Goal: Task Accomplishment & Management: Complete application form

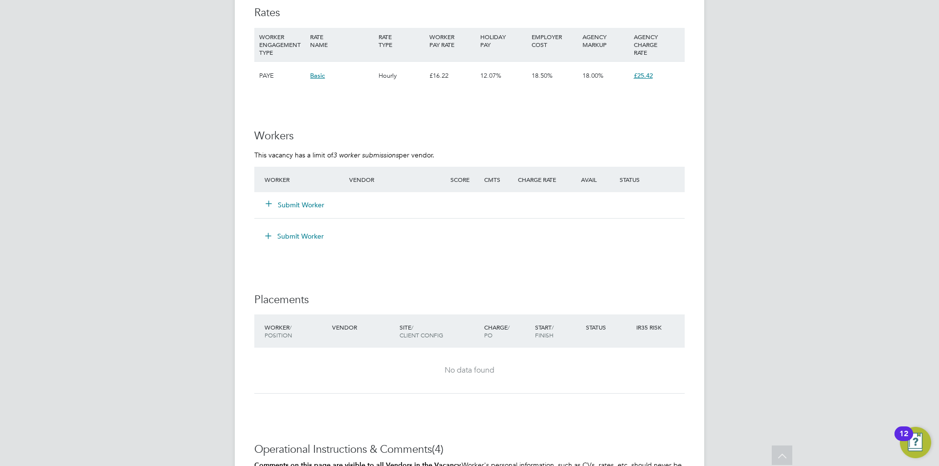
scroll to position [1272, 0]
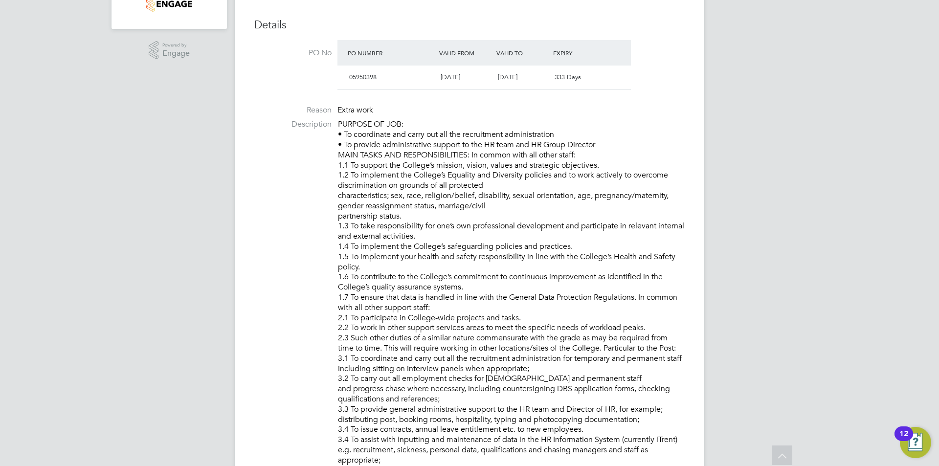
scroll to position [49, 0]
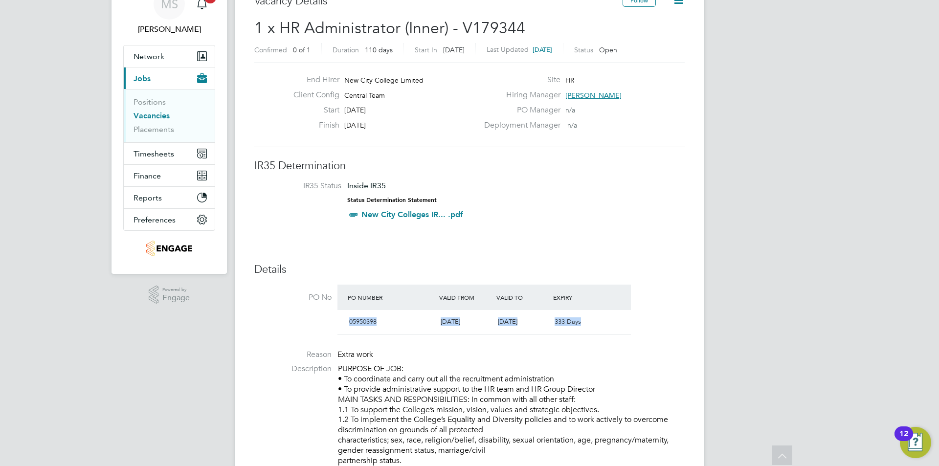
drag, startPoint x: 584, startPoint y: 320, endPoint x: 343, endPoint y: 325, distance: 240.7
click at [343, 325] on div "05950398 [DATE] [DATE] 333 Days" at bounding box center [483, 322] width 293 height 24
click at [401, 320] on div "05950398" at bounding box center [390, 322] width 91 height 16
drag, startPoint x: 594, startPoint y: 320, endPoint x: 330, endPoint y: 319, distance: 263.6
click at [330, 319] on li "PO No PO Number Valid From Valid To Expiry 05950398 [DATE] [DATE] 333 Days" at bounding box center [469, 312] width 430 height 55
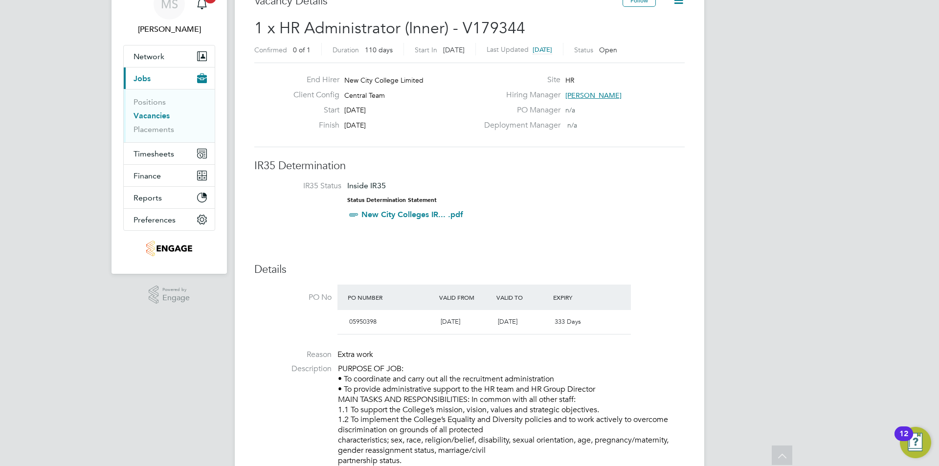
drag, startPoint x: 586, startPoint y: 321, endPoint x: 352, endPoint y: 295, distance: 236.2
click at [352, 295] on div "PO Number Valid From Valid To Expiry 05950398 [DATE] [DATE] 333 Days" at bounding box center [483, 310] width 293 height 50
click at [375, 274] on h3 "Details" at bounding box center [469, 270] width 430 height 14
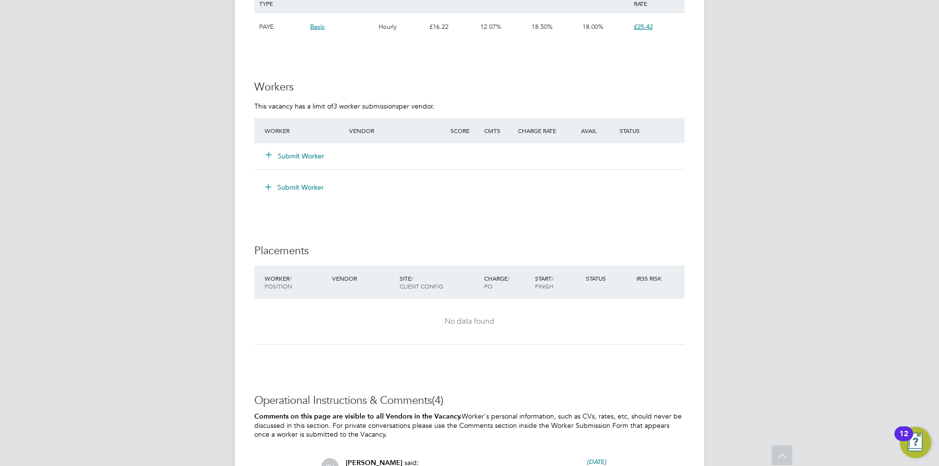
scroll to position [1614, 0]
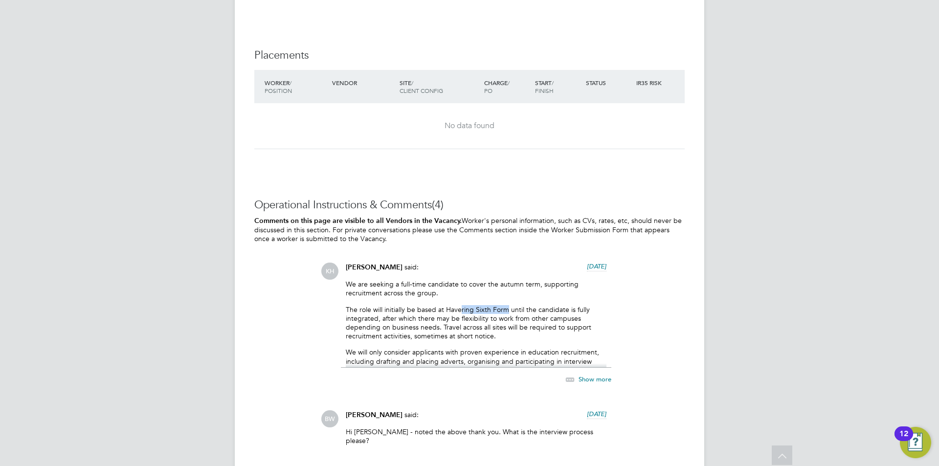
drag, startPoint x: 508, startPoint y: 309, endPoint x: 461, endPoint y: 306, distance: 47.5
click at [461, 306] on p "The role will initially be based at Havering Sixth Form until the candidate is …" at bounding box center [476, 323] width 261 height 36
drag, startPoint x: 447, startPoint y: 305, endPoint x: 507, endPoint y: 305, distance: 59.7
click at [507, 305] on p "The role will initially be based at Havering Sixth Form until the candidate is …" at bounding box center [476, 323] width 261 height 36
copy p "Havering Sixth Form"
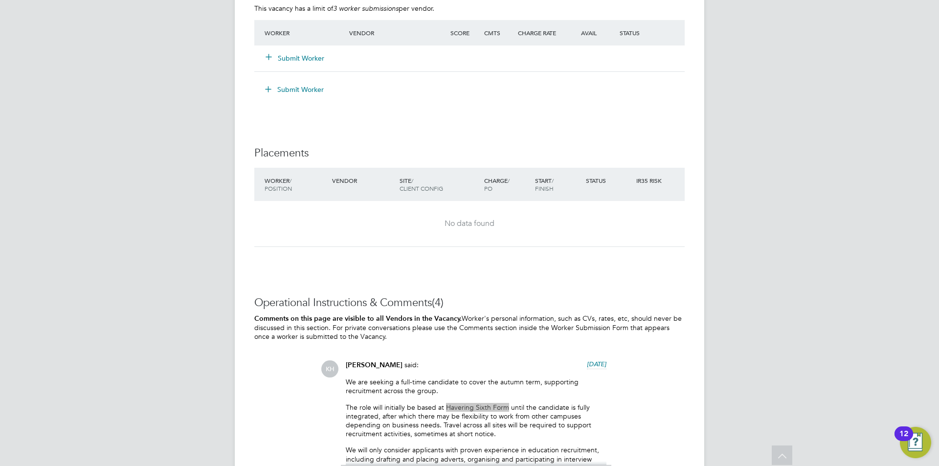
scroll to position [1565, 0]
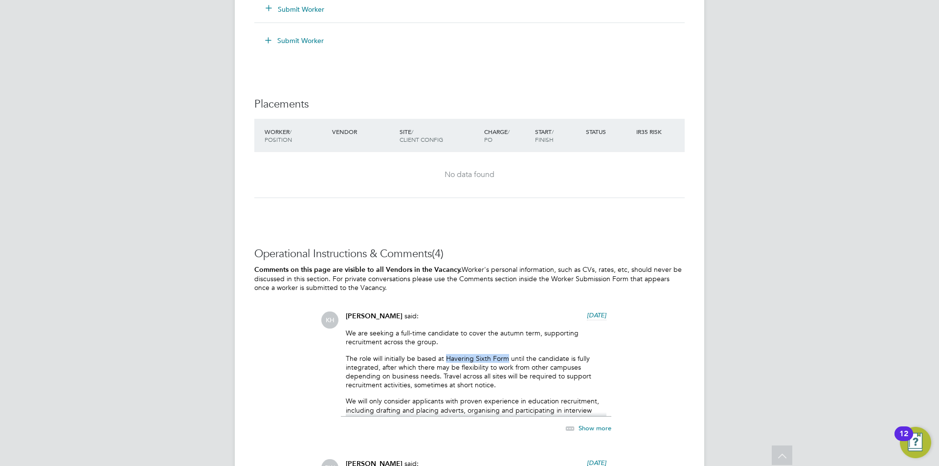
click at [515, 358] on p "The role will initially be based at Havering Sixth Form until the candidate is …" at bounding box center [476, 372] width 261 height 36
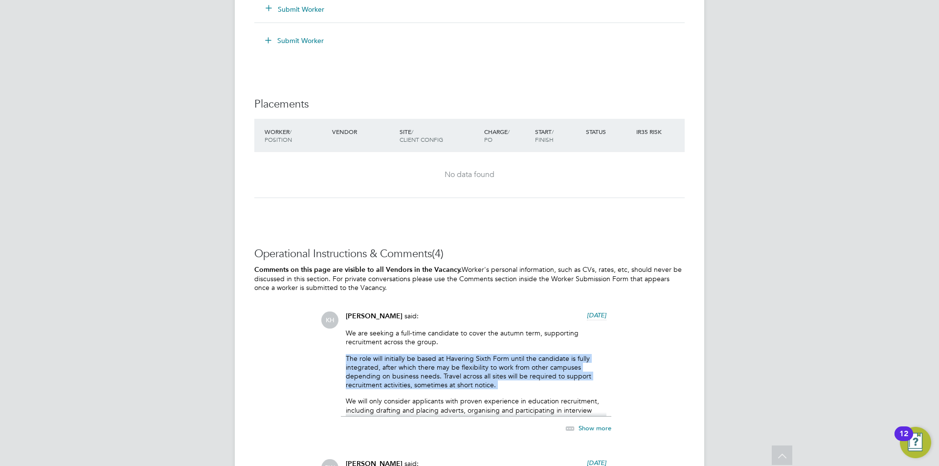
click at [515, 358] on p "The role will initially be based at Havering Sixth Form until the candidate is …" at bounding box center [476, 372] width 261 height 36
click at [529, 366] on p "The role will initially be based at Havering Sixth Form until the candidate is …" at bounding box center [476, 372] width 261 height 36
drag, startPoint x: 494, startPoint y: 385, endPoint x: 345, endPoint y: 333, distance: 158.7
click at [345, 333] on div "[PERSON_NAME] said: [DATE] We are seeking a full-time candidate to cover the au…" at bounding box center [476, 378] width 270 height 133
click at [474, 379] on p "The role will initially be based at Havering Sixth Form until the candidate is …" at bounding box center [476, 372] width 261 height 36
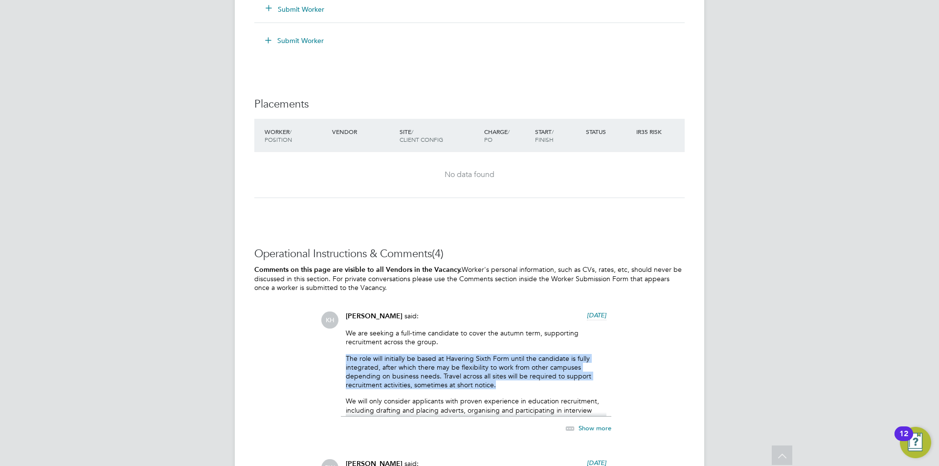
drag, startPoint x: 494, startPoint y: 384, endPoint x: 346, endPoint y: 356, distance: 150.4
click at [346, 356] on p "The role will initially be based at Havering Sixth Form until the candidate is …" at bounding box center [476, 372] width 261 height 36
click at [513, 377] on p "The role will initially be based at Havering Sixth Form until the candidate is …" at bounding box center [476, 372] width 261 height 36
drag, startPoint x: 502, startPoint y: 384, endPoint x: 345, endPoint y: 351, distance: 161.0
click at [345, 351] on div "[PERSON_NAME] said: [DATE] We are seeking a full-time candidate to cover the au…" at bounding box center [476, 378] width 270 height 133
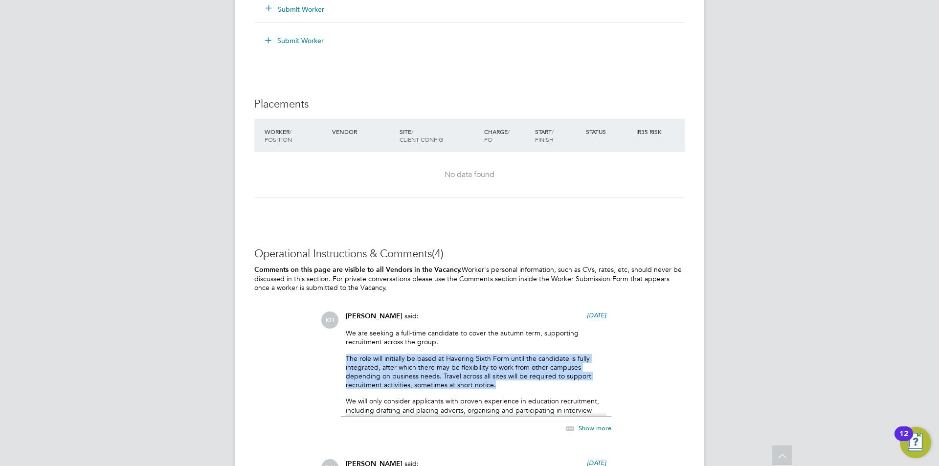
click at [492, 375] on p "The role will initially be based at Havering Sixth Form until the candidate is …" at bounding box center [476, 372] width 261 height 36
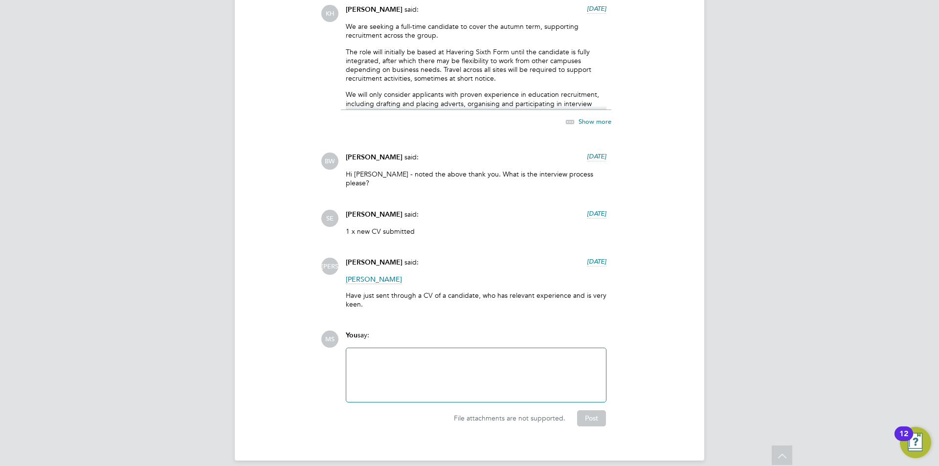
scroll to position [1676, 0]
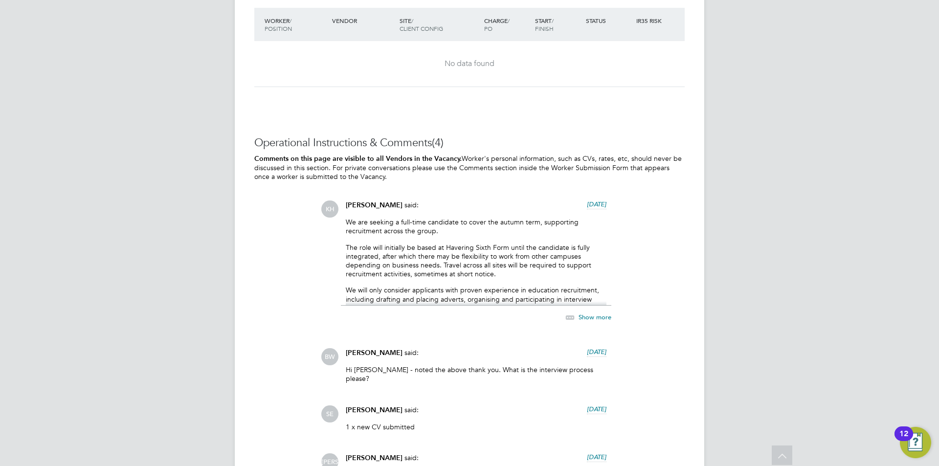
click at [576, 316] on icon at bounding box center [570, 318] width 12 height 12
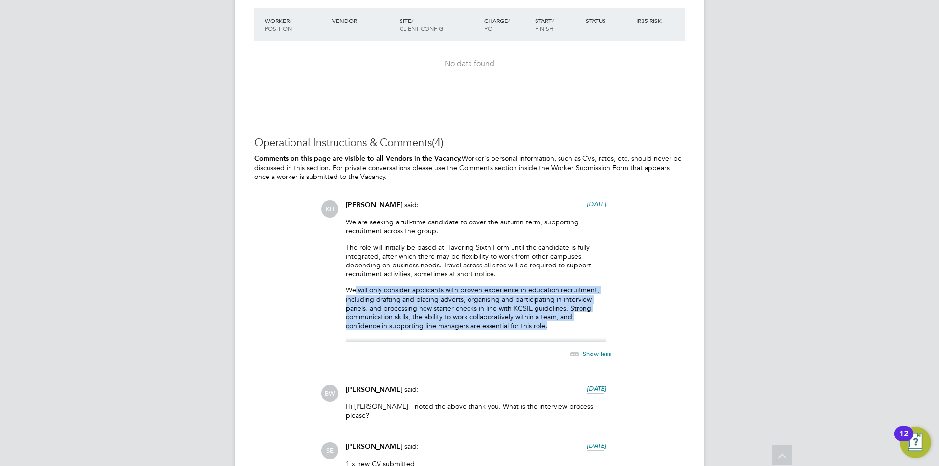
drag, startPoint x: 545, startPoint y: 327, endPoint x: 355, endPoint y: 292, distance: 193.8
click at [355, 292] on p "We will only consider applicants with proven experience in education recruitmen…" at bounding box center [476, 308] width 261 height 45
click at [422, 295] on p "We will only consider applicants with proven experience in education recruitmen…" at bounding box center [476, 308] width 261 height 45
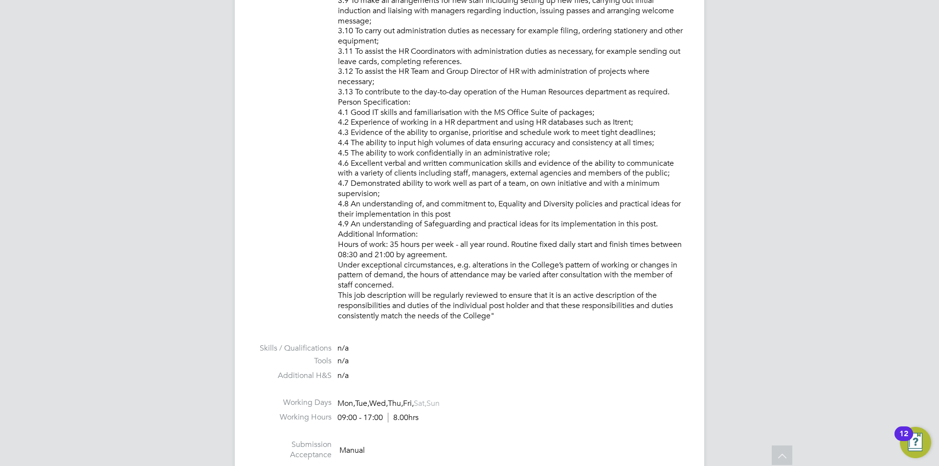
scroll to position [991, 0]
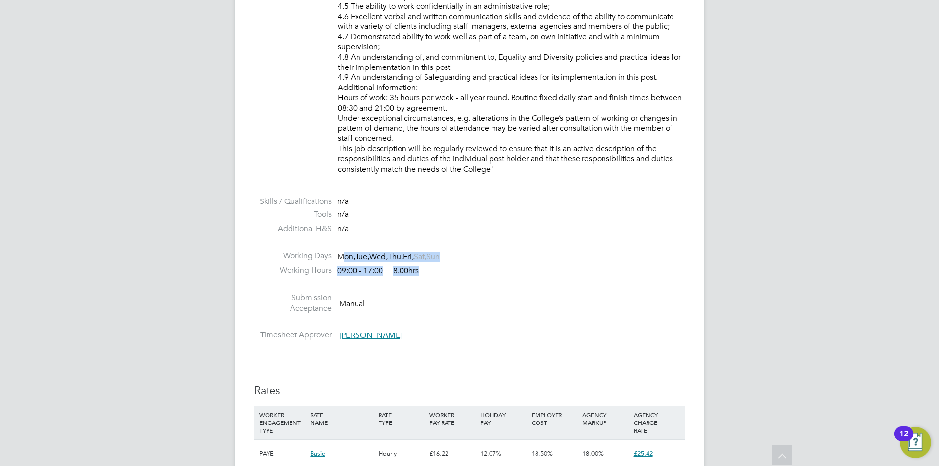
drag, startPoint x: 424, startPoint y: 270, endPoint x: 341, endPoint y: 256, distance: 83.9
click at [345, 257] on span "Mon," at bounding box center [346, 257] width 18 height 10
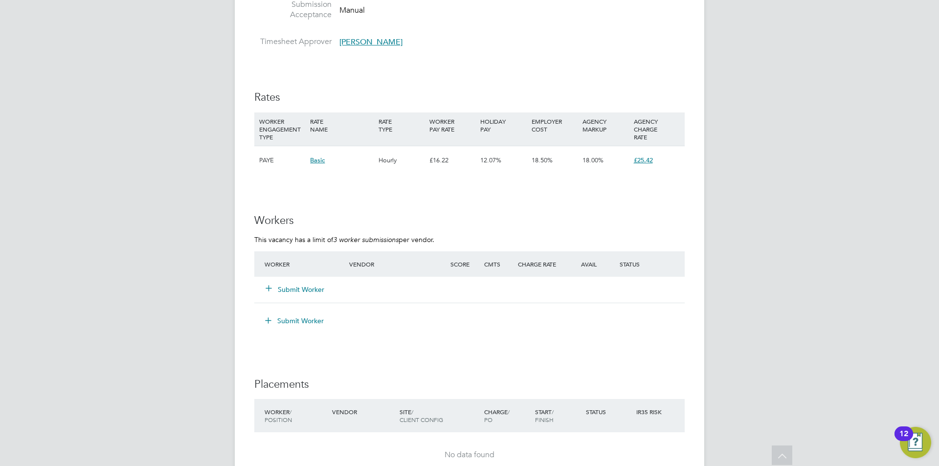
scroll to position [1480, 0]
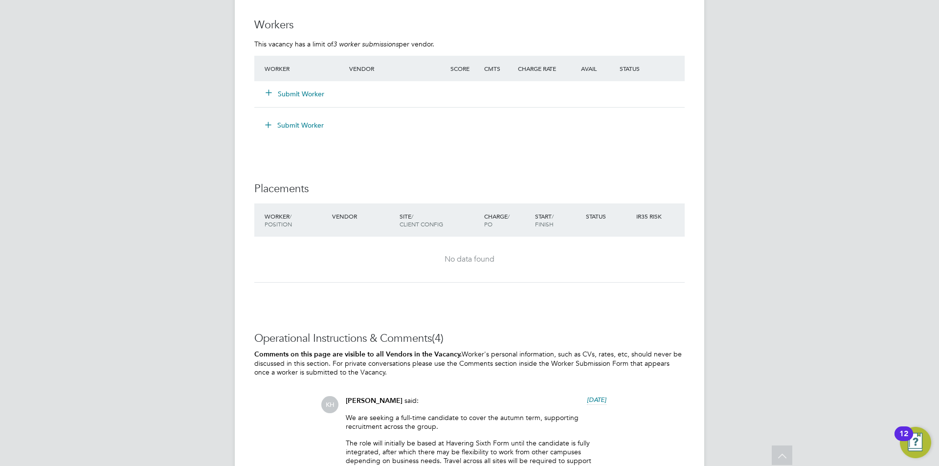
click at [310, 94] on button "Submit Worker" at bounding box center [295, 94] width 59 height 10
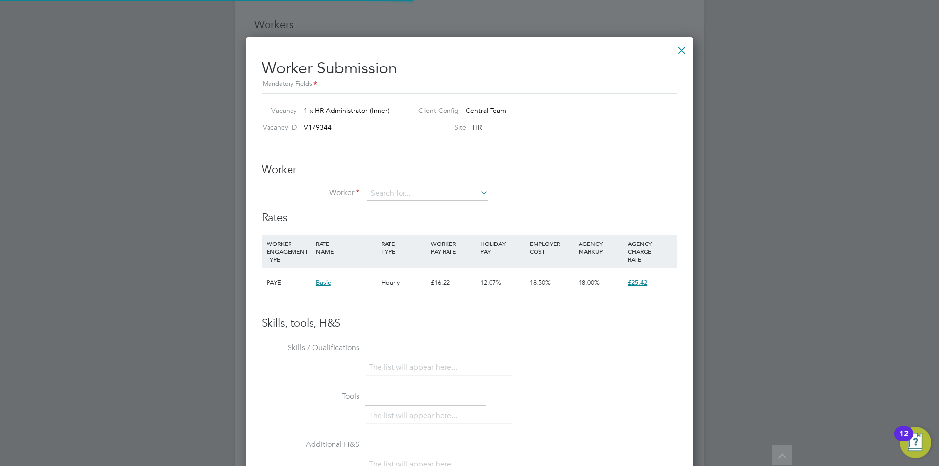
scroll to position [29, 67]
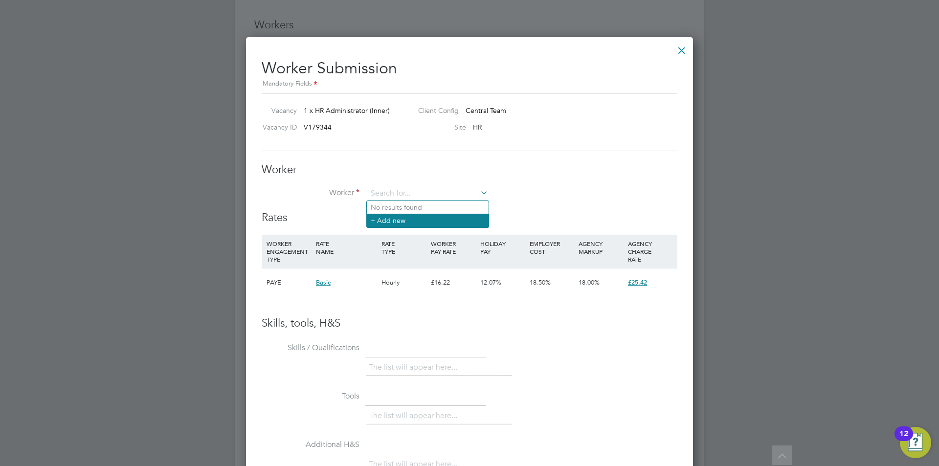
click at [387, 217] on li "+ Add new" at bounding box center [428, 220] width 122 height 13
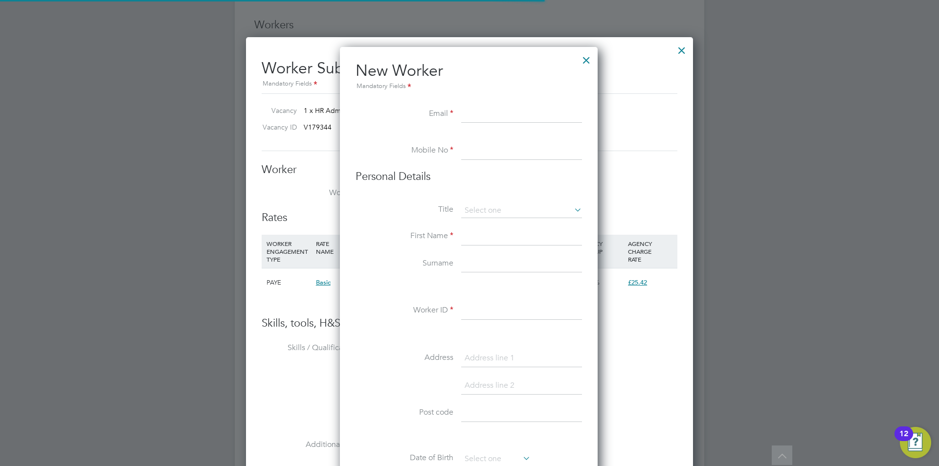
scroll to position [832, 259]
click at [514, 118] on input at bounding box center [521, 115] width 121 height 18
paste input "[EMAIL_ADDRESS][DOMAIN_NAME]"
type input "[EMAIL_ADDRESS][DOMAIN_NAME]"
click at [477, 150] on input at bounding box center [521, 151] width 121 height 18
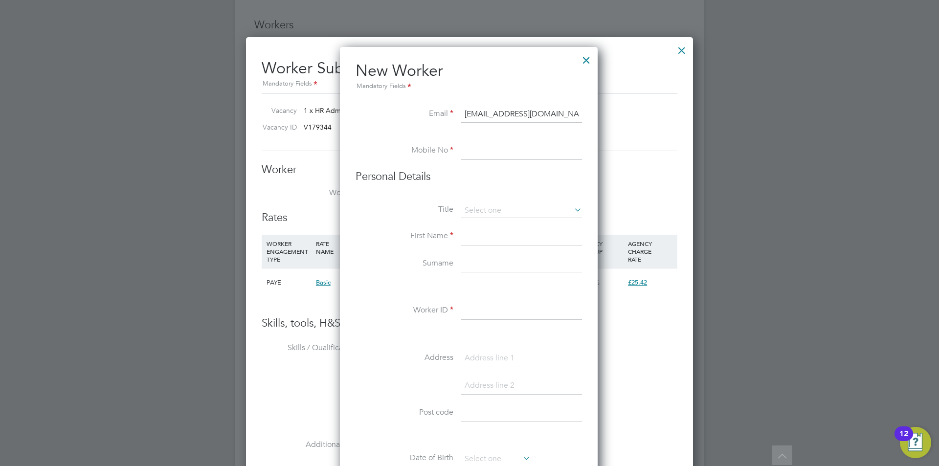
click at [498, 147] on input at bounding box center [521, 151] width 121 height 18
paste input "07572 185815"
type input "07572 185815"
click at [505, 208] on input at bounding box center [521, 210] width 121 height 15
click at [442, 224] on li "Title" at bounding box center [469, 215] width 226 height 24
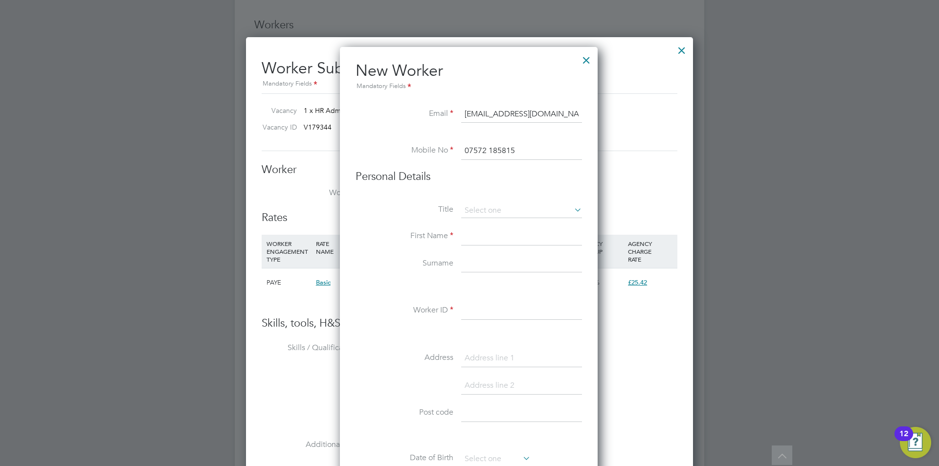
click at [474, 232] on input at bounding box center [521, 237] width 121 height 18
type input "[PERSON_NAME]"
click at [479, 262] on input at bounding box center [521, 264] width 121 height 18
type input "Ziregbe"
click at [482, 313] on input at bounding box center [521, 311] width 121 height 18
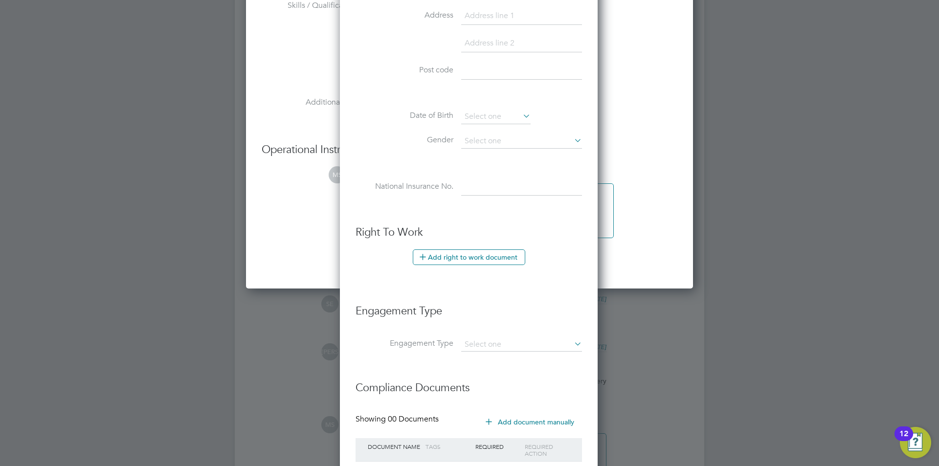
scroll to position [1908, 0]
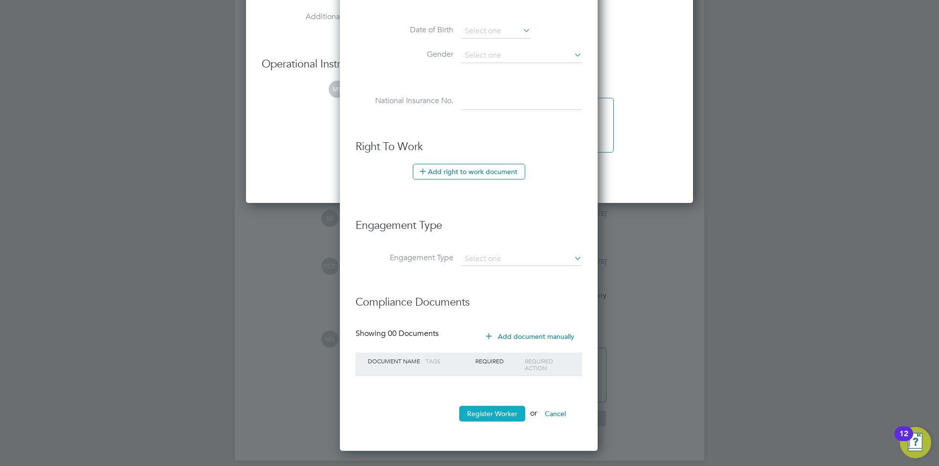
type input "hq00253863"
click at [487, 413] on button "Register Worker" at bounding box center [492, 414] width 66 height 16
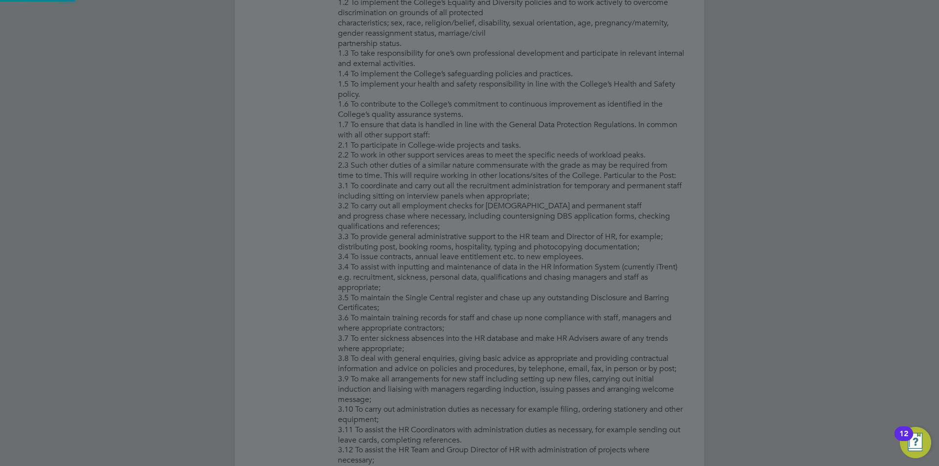
scroll to position [0, 0]
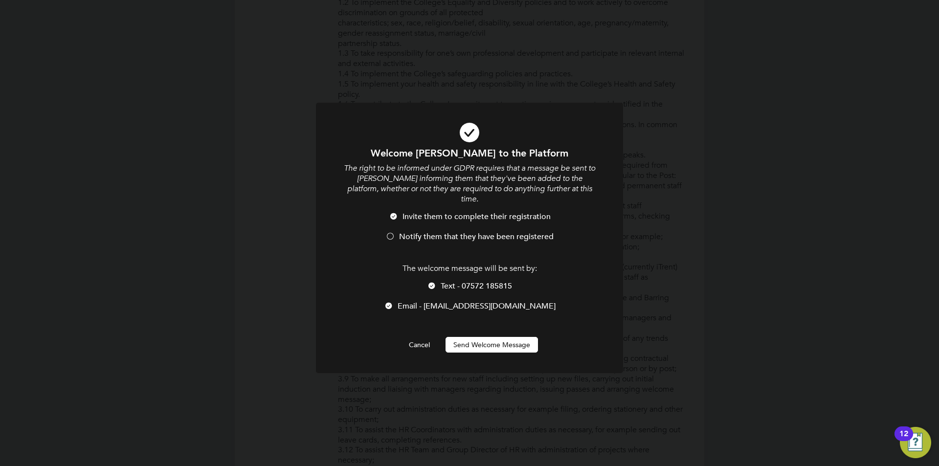
click at [445, 232] on span "Notify them that they have been registered" at bounding box center [476, 237] width 155 height 10
click at [456, 281] on span "Text - 07572 185815" at bounding box center [476, 286] width 71 height 10
click at [488, 340] on button "Send Welcome Message" at bounding box center [492, 345] width 92 height 16
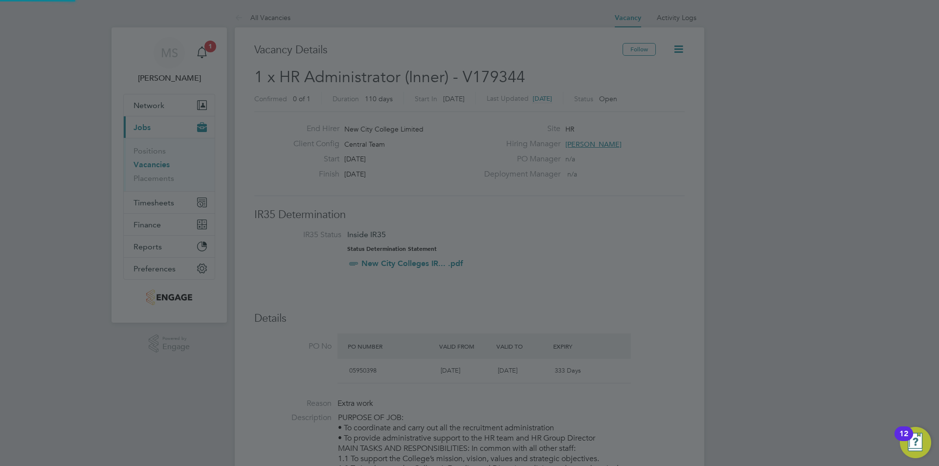
scroll to position [466, 0]
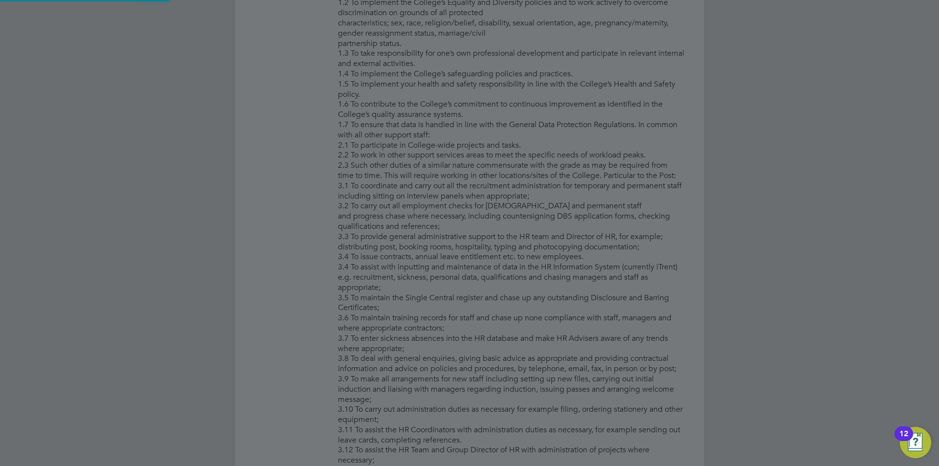
type input "[PERSON_NAME] (hq00253863)"
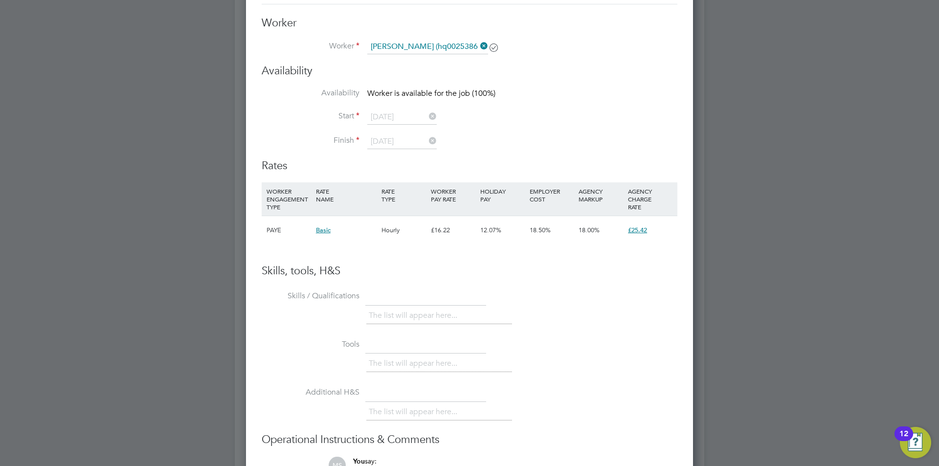
scroll to position [1431, 0]
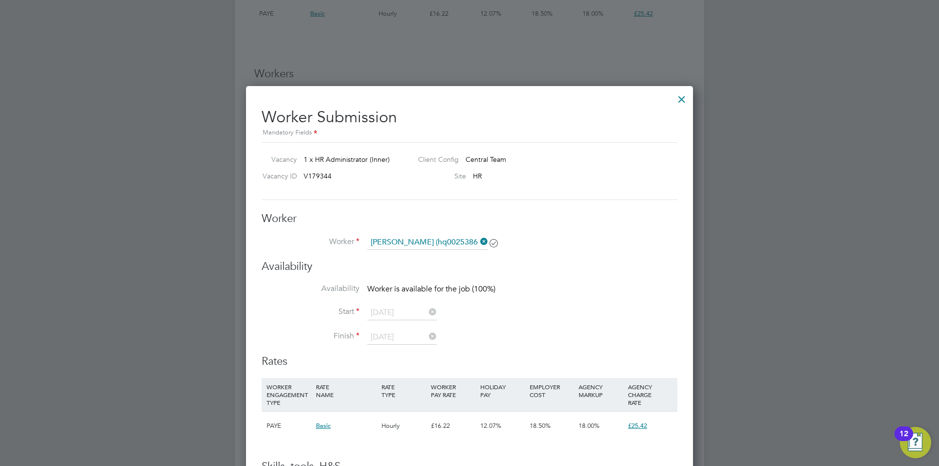
click at [682, 103] on div at bounding box center [682, 97] width 18 height 18
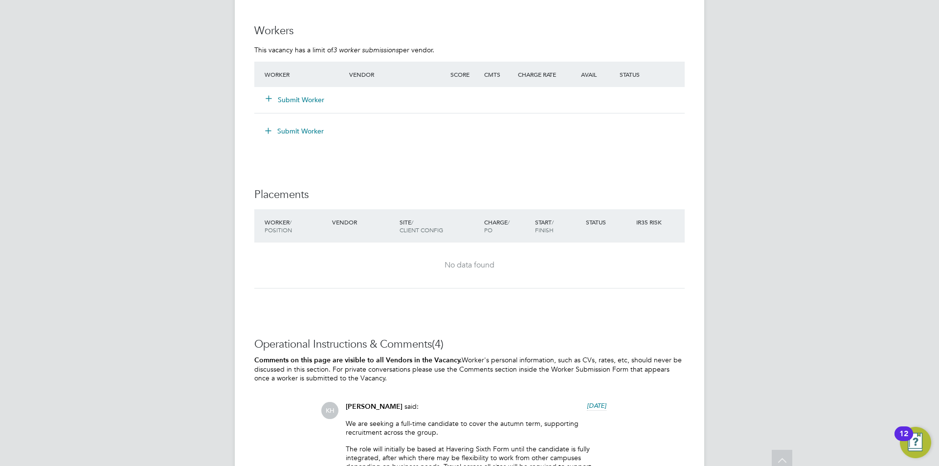
scroll to position [1480, 0]
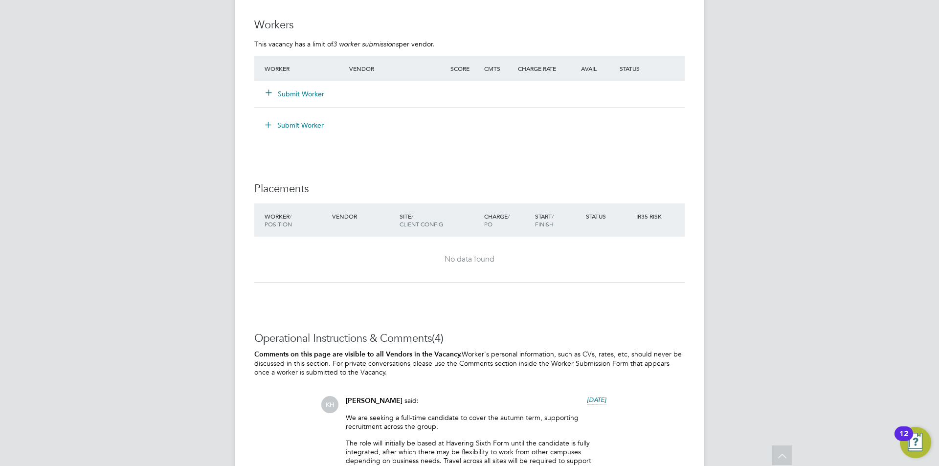
click at [315, 96] on button "Submit Worker" at bounding box center [295, 94] width 59 height 10
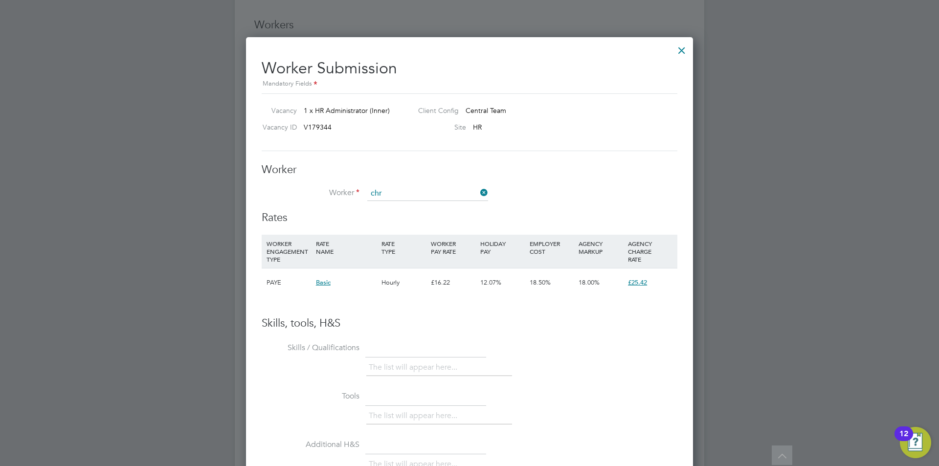
click at [407, 229] on li "Chr istopher Ziregbe (hq00253863)" at bounding box center [428, 234] width 123 height 13
type input "[PERSON_NAME] (hq00253863)"
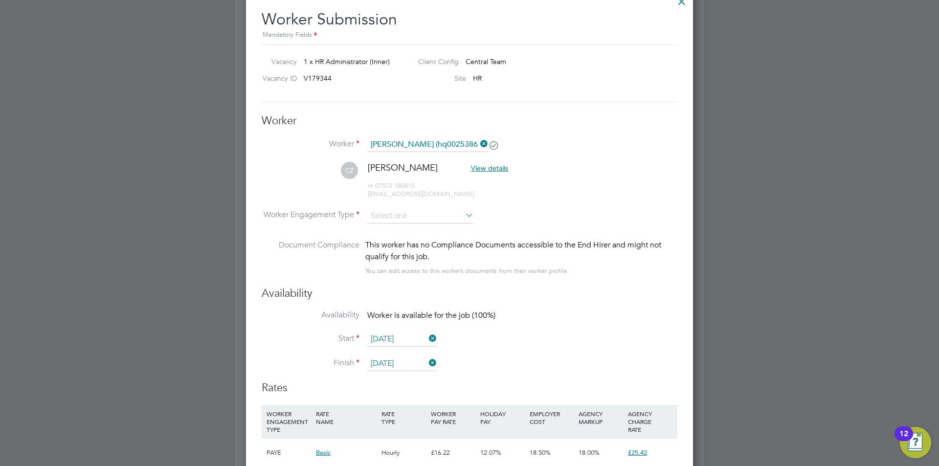
click at [464, 217] on icon at bounding box center [464, 215] width 0 height 14
click at [419, 219] on input at bounding box center [420, 216] width 106 height 15
click at [404, 230] on li "Contract" at bounding box center [420, 229] width 107 height 13
type input "Contract"
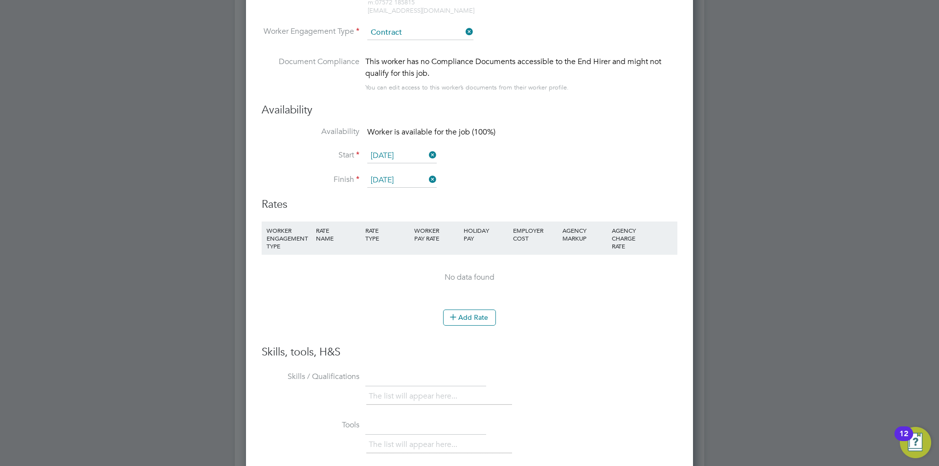
click at [473, 308] on li "WORKER ENGAGEMENT TYPE RATE NAME RATE TYPE WORKER PAY RATE HOLIDAY PAY EMPLOYER…" at bounding box center [470, 266] width 416 height 89
click at [475, 320] on button "Add Rate" at bounding box center [469, 318] width 53 height 16
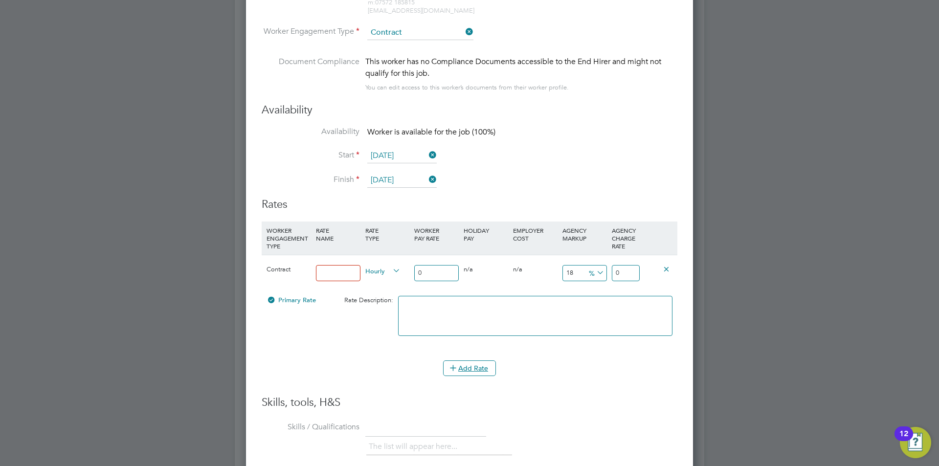
click at [333, 269] on input at bounding box center [338, 273] width 45 height 16
type input "umbrella"
click at [416, 275] on input "0" at bounding box center [436, 273] width 45 height 16
drag, startPoint x: 425, startPoint y: 272, endPoint x: 413, endPoint y: 272, distance: 12.7
click at [413, 272] on div "0" at bounding box center [436, 273] width 49 height 36
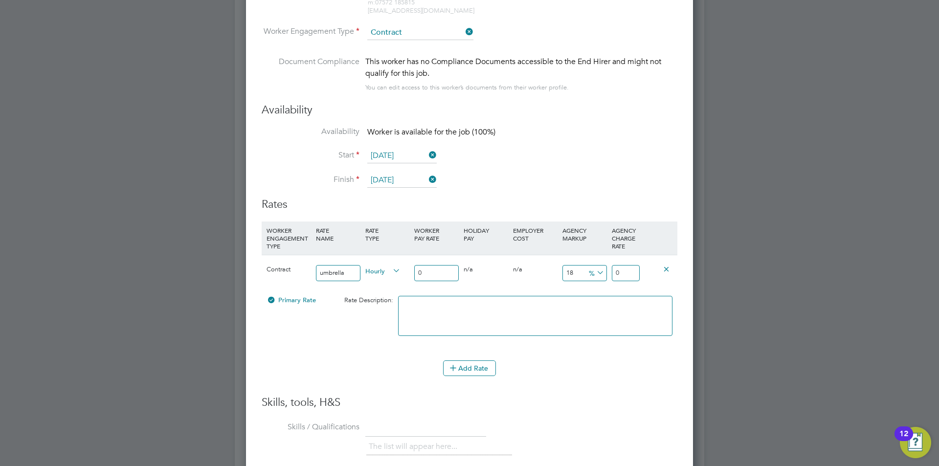
type input "2"
type input "2.36"
type input "20"
type input "23.6"
type input "20.5"
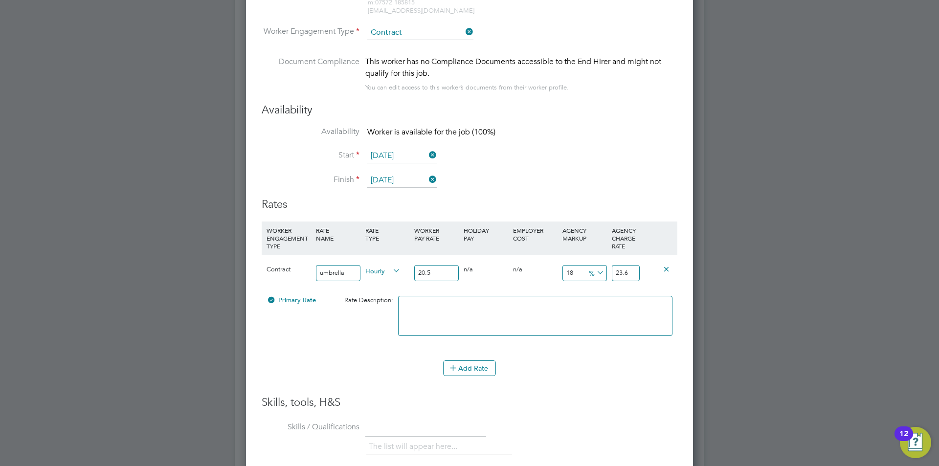
type input "24.19"
type input "20"
type input "23.6"
type input "20"
drag, startPoint x: 578, startPoint y: 270, endPoint x: 564, endPoint y: 270, distance: 13.2
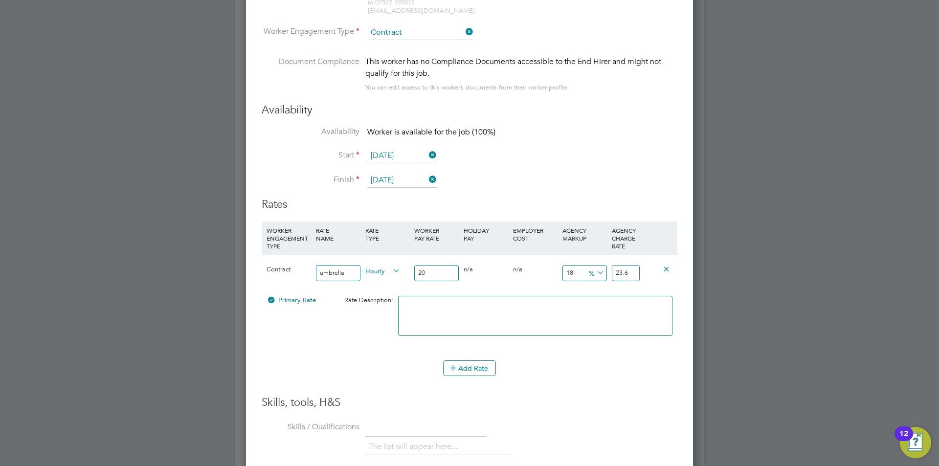
click at [564, 270] on input "18" at bounding box center [584, 273] width 45 height 16
type input "1"
type input "0.2"
type input "20.2"
type input "11"
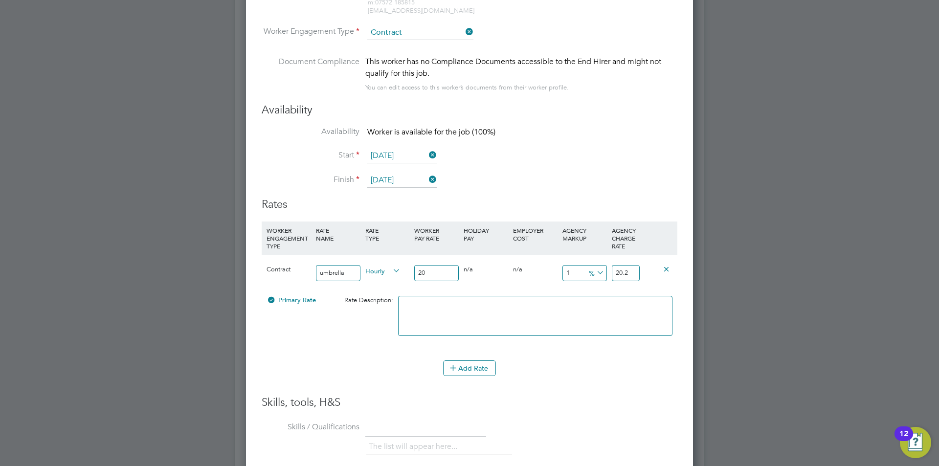
type input "2.2"
type input "22.2"
type input "11.5"
type input "2.3"
type input "22.3"
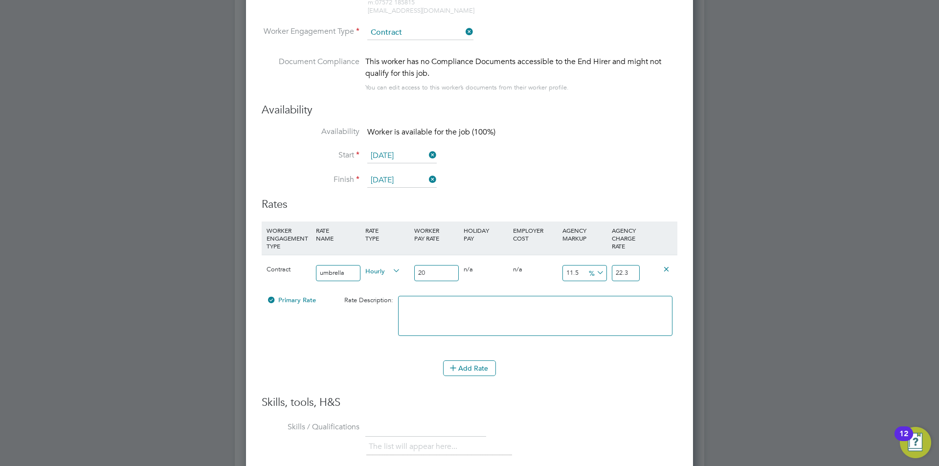
type input "11.5"
click at [595, 274] on icon at bounding box center [595, 273] width 0 height 14
click at [595, 297] on li "£" at bounding box center [596, 296] width 23 height 13
drag, startPoint x: 575, startPoint y: 270, endPoint x: 563, endPoint y: 270, distance: 12.2
click at [563, 270] on input "2.3" at bounding box center [584, 273] width 45 height 16
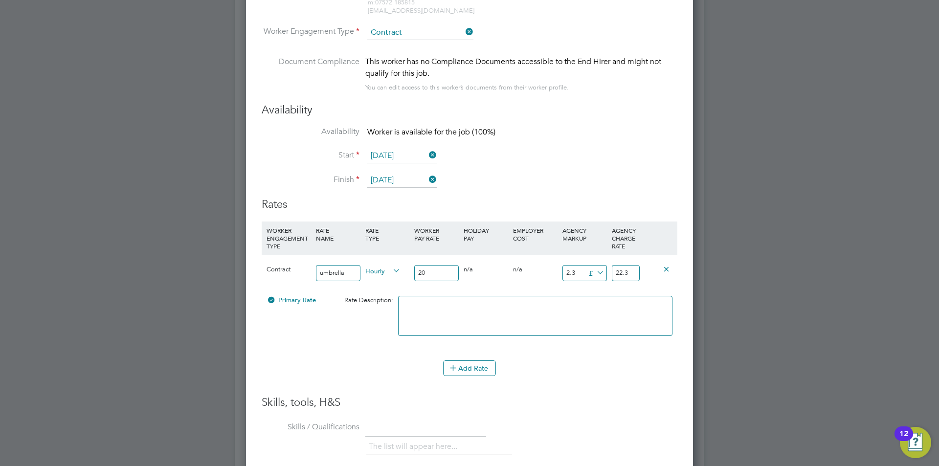
type input "8"
type input "28"
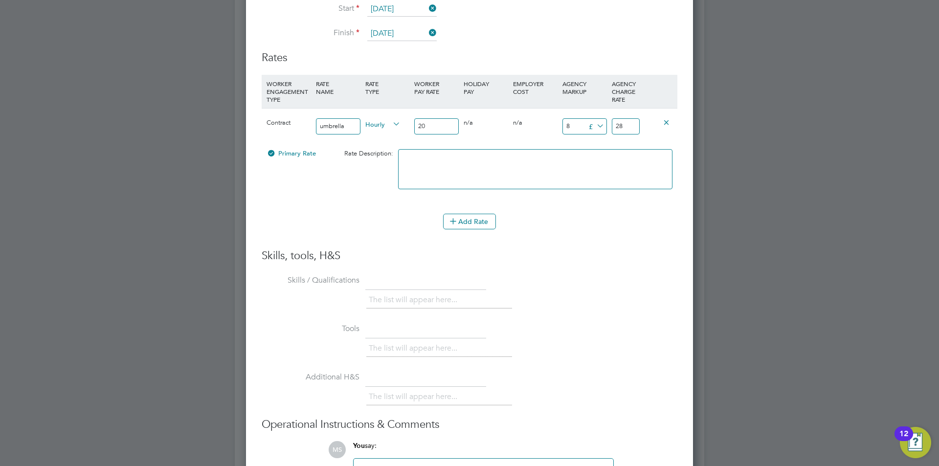
scroll to position [1956, 0]
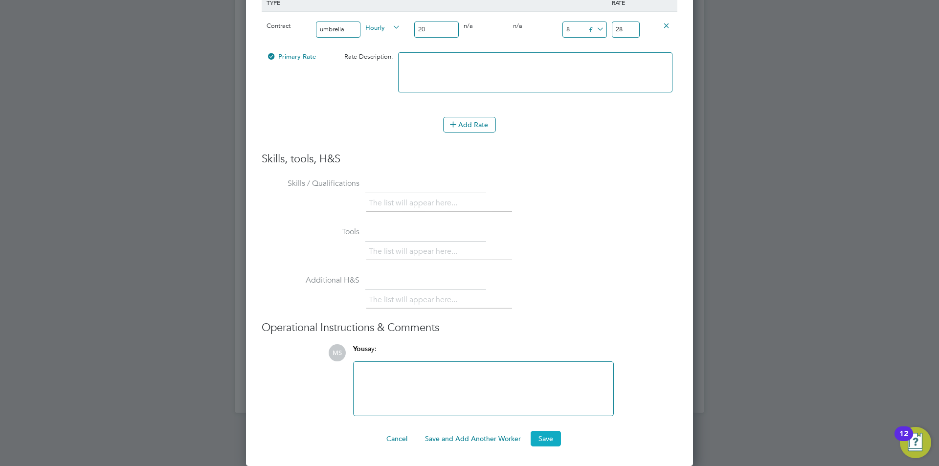
type input "8"
click at [545, 441] on button "Save" at bounding box center [546, 439] width 30 height 16
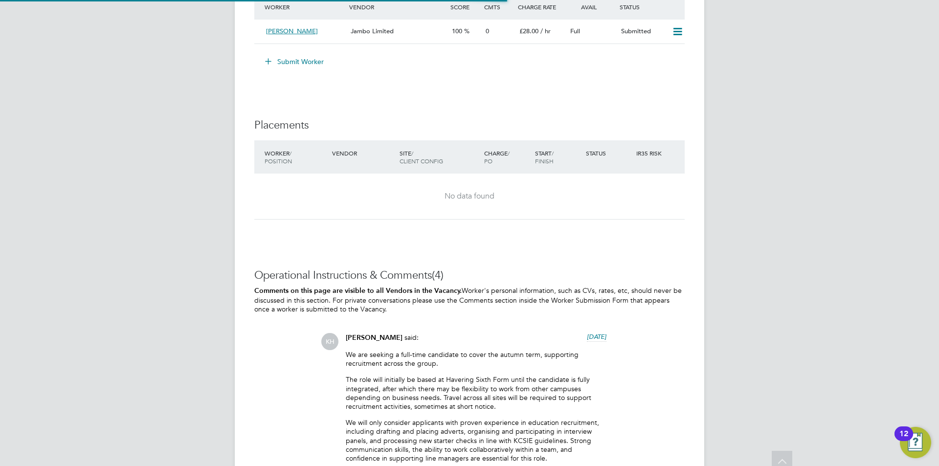
scroll to position [1480, 0]
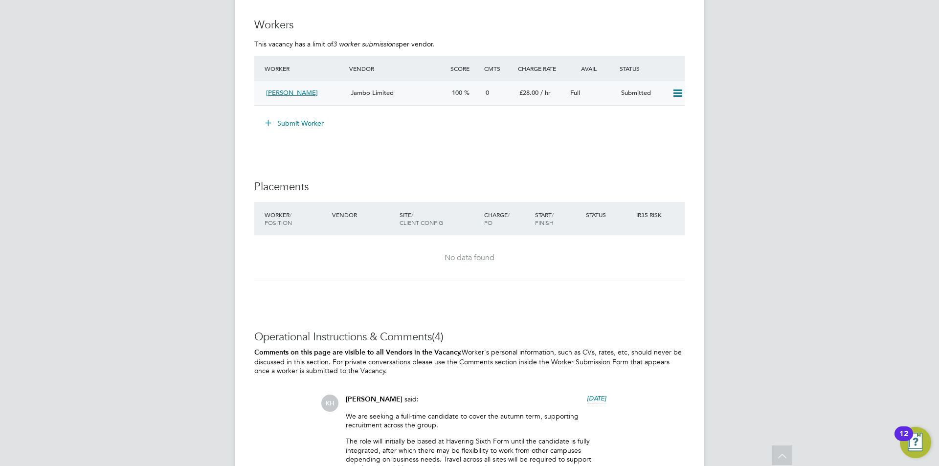
click at [378, 86] on div "Jambo Limited" at bounding box center [397, 93] width 101 height 16
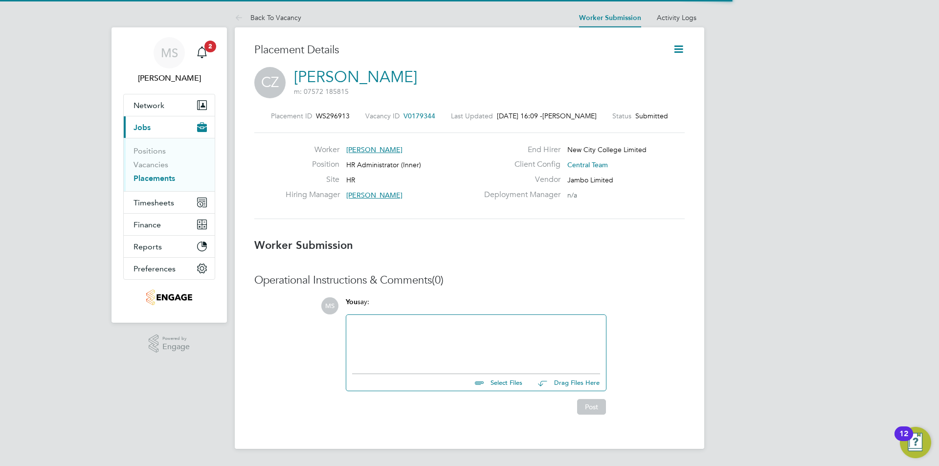
scroll to position [5, 5]
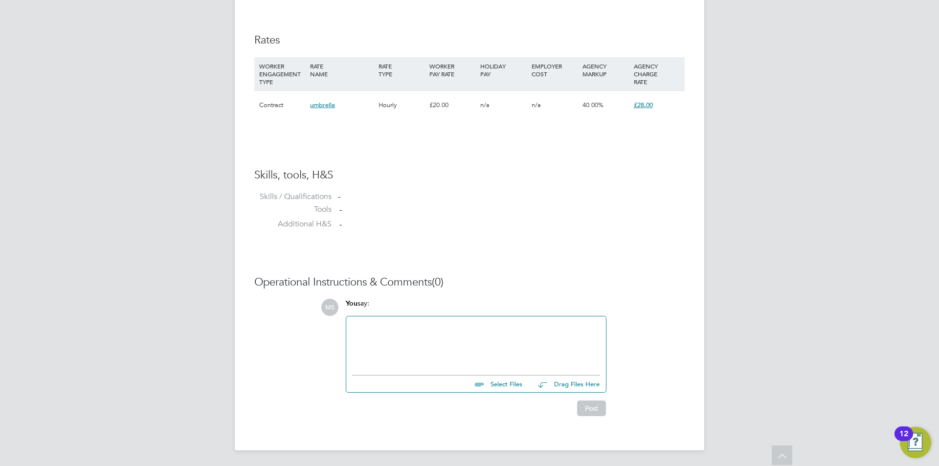
click at [501, 385] on input "file" at bounding box center [526, 383] width 147 height 14
type input "C:\fakepath\[PERSON_NAME] 253863.docx"
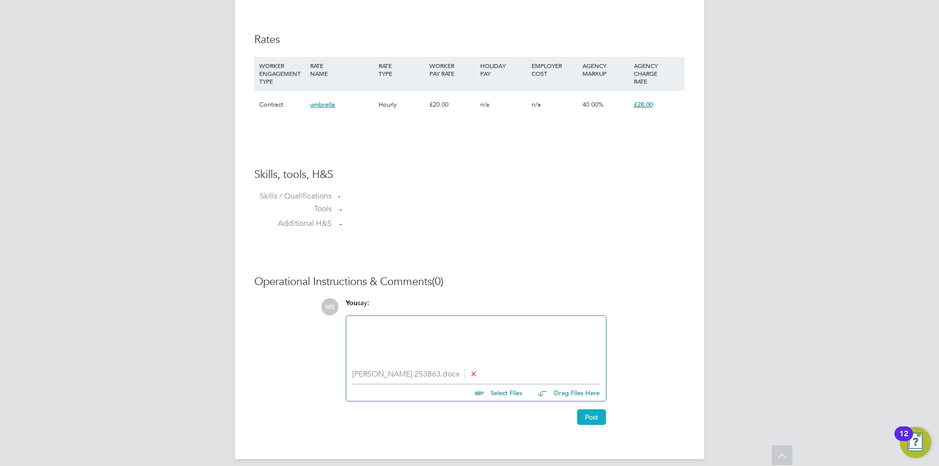
click at [584, 417] on button "Post" at bounding box center [591, 417] width 29 height 16
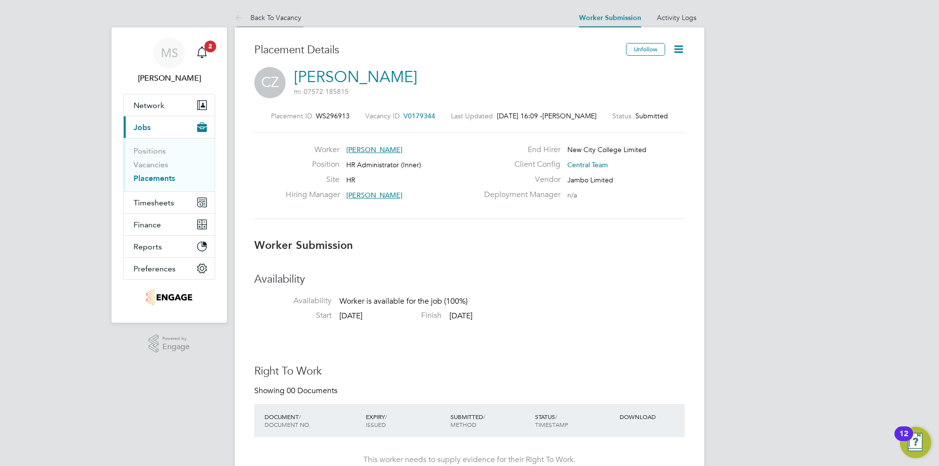
click at [280, 20] on link "Back To Vacancy" at bounding box center [268, 17] width 67 height 9
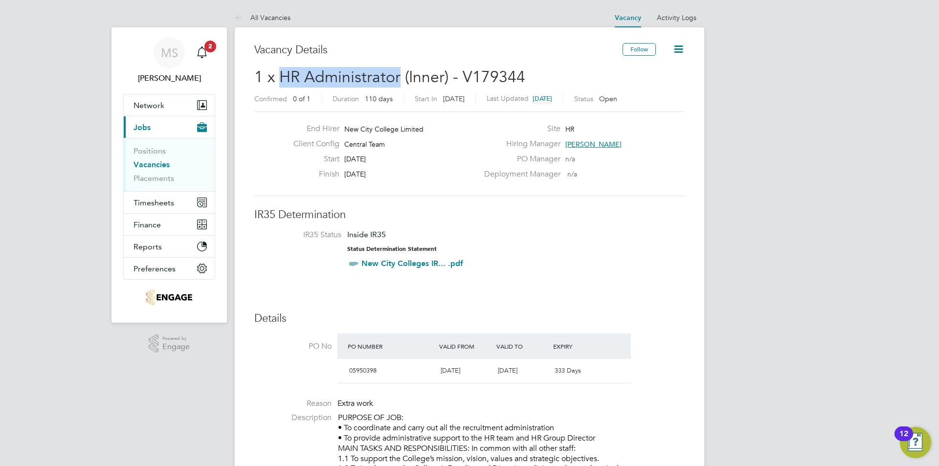
drag, startPoint x: 397, startPoint y: 80, endPoint x: 279, endPoint y: 78, distance: 117.9
click at [279, 78] on span "1 x HR Administrator (Inner) - V179344" at bounding box center [389, 76] width 271 height 19
copy span "HR Administrator"
click at [212, 54] on link "[PERSON_NAME]" at bounding box center [169, 60] width 92 height 47
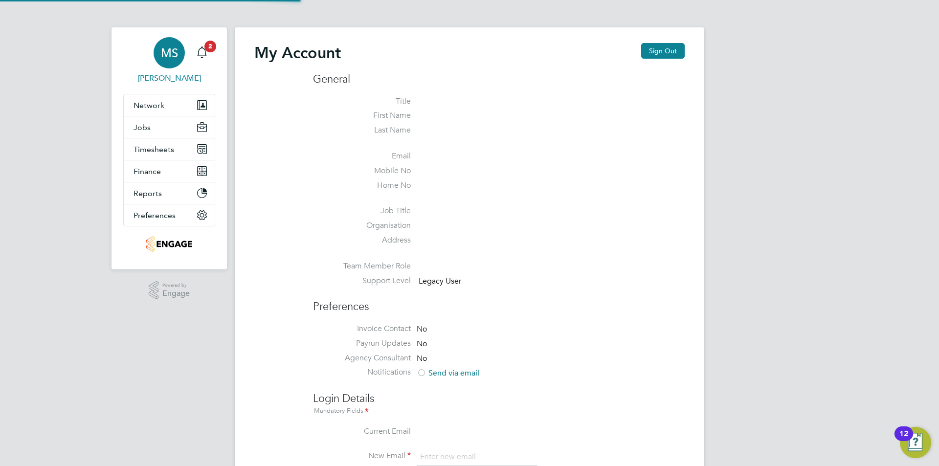
type input "[EMAIL_ADDRESS][DOMAIN_NAME]"
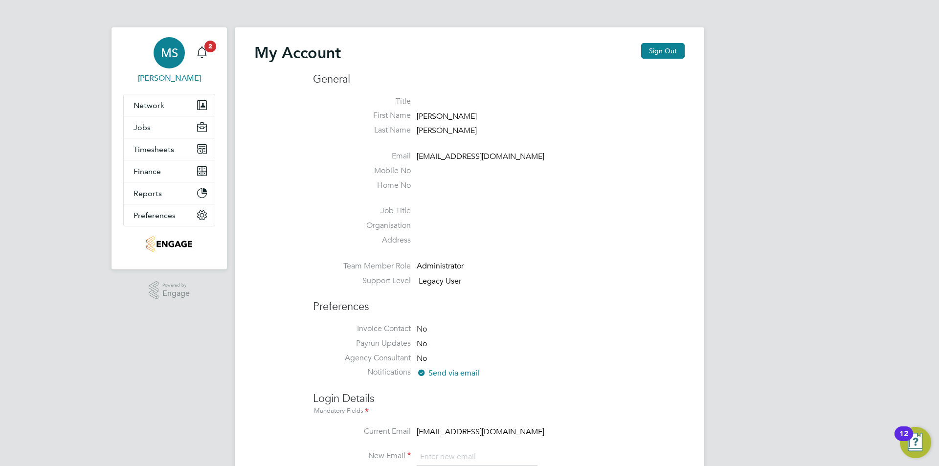
click at [181, 54] on div "MS" at bounding box center [169, 52] width 31 height 31
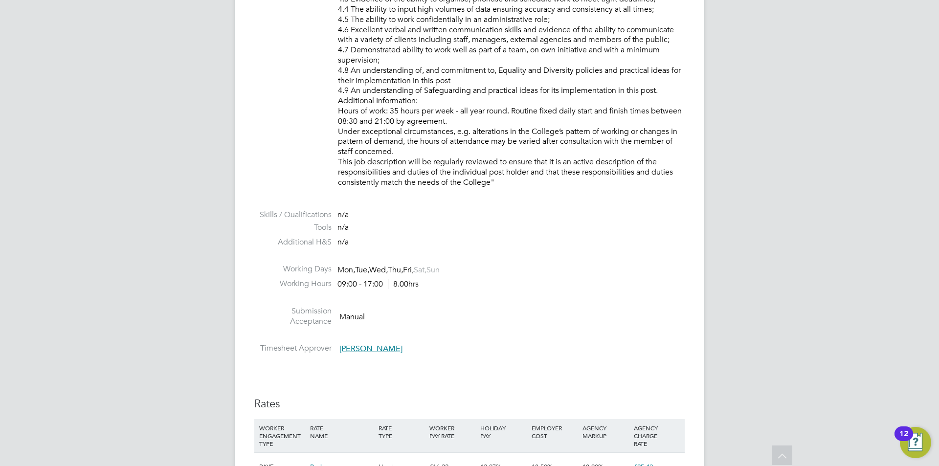
scroll to position [1174, 0]
